Goal: Task Accomplishment & Management: Use online tool/utility

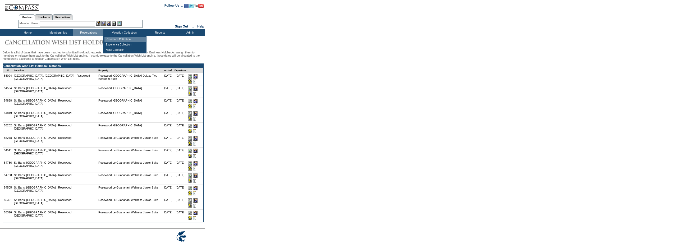
click at [121, 39] on td "Residence Collection" at bounding box center [125, 39] width 42 height 5
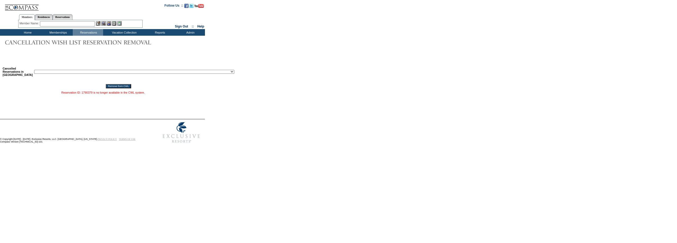
click at [87, 74] on select "Reservation ID: 1817610 ([GEOGRAPHIC_DATA], [US_STATE] - 1 [GEOGRAPHIC_DATA] : …" at bounding box center [134, 72] width 200 height 4
select select "1795542"
click at [34, 71] on select "Reservation ID: 1817610 ([GEOGRAPHIC_DATA], [US_STATE] - 1 [GEOGRAPHIC_DATA] : …" at bounding box center [134, 72] width 200 height 4
click at [111, 88] on input "Remove from CWL" at bounding box center [118, 86] width 25 height 4
click at [103, 74] on select "Reservation ID: 1817610 ([GEOGRAPHIC_DATA], [US_STATE] - 1 [GEOGRAPHIC_DATA] : …" at bounding box center [134, 72] width 200 height 4
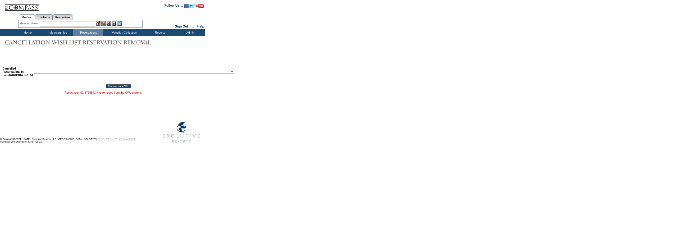
select select "1795543"
click at [34, 71] on select "Reservation ID: 1817610 ([GEOGRAPHIC_DATA], [US_STATE] - 1 [GEOGRAPHIC_DATA] : …" at bounding box center [134, 72] width 200 height 4
click at [109, 88] on input "Remove from CWL" at bounding box center [118, 86] width 25 height 4
